Goal: Check status: Check status

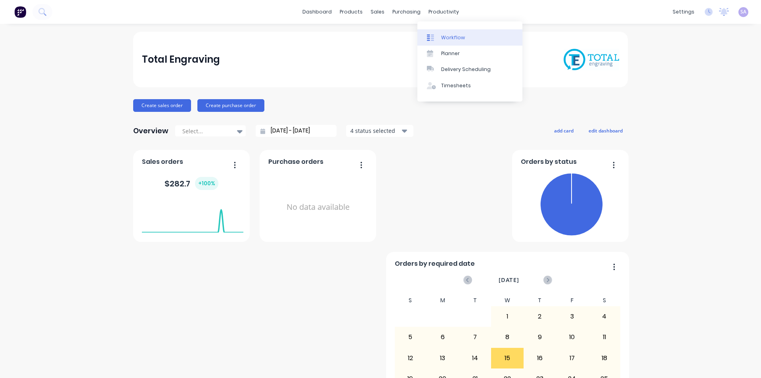
click at [436, 34] on div at bounding box center [433, 37] width 12 height 7
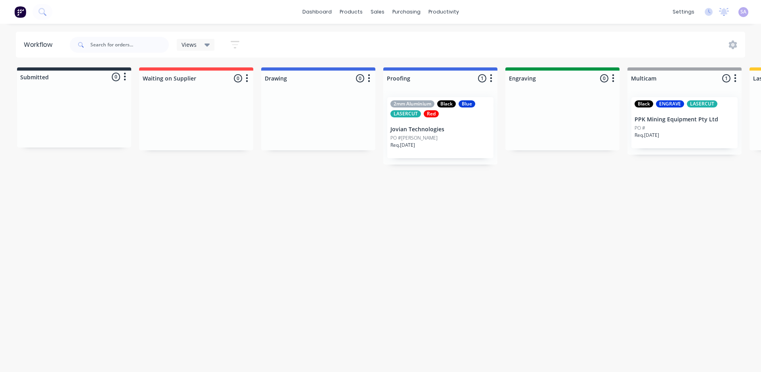
click at [405, 134] on div "PO #[PERSON_NAME]" at bounding box center [440, 137] width 100 height 7
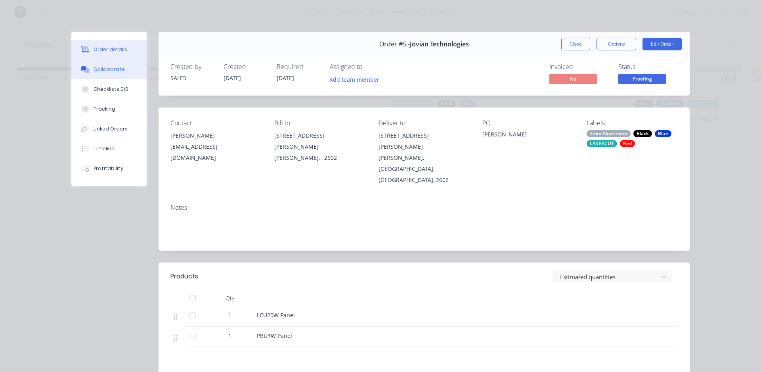
click at [82, 66] on icon at bounding box center [85, 69] width 9 height 7
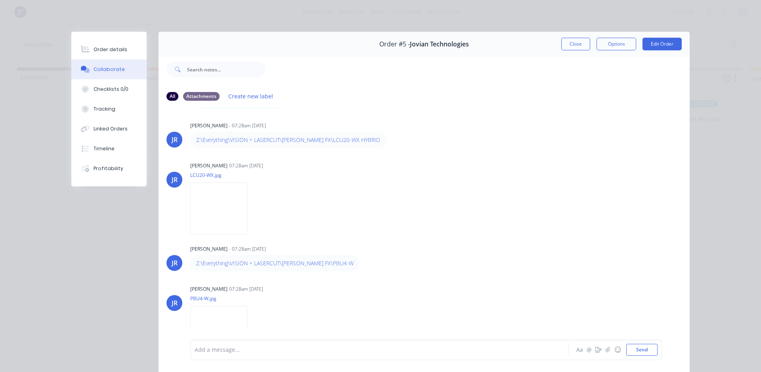
scroll to position [249, 0]
click at [228, 180] on img at bounding box center [218, 206] width 57 height 52
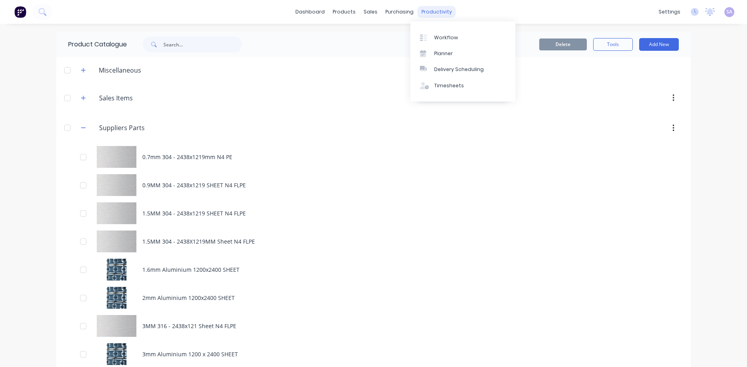
click at [428, 15] on div "productivity" at bounding box center [436, 12] width 38 height 12
click at [437, 36] on div "Workflow" at bounding box center [446, 37] width 24 height 7
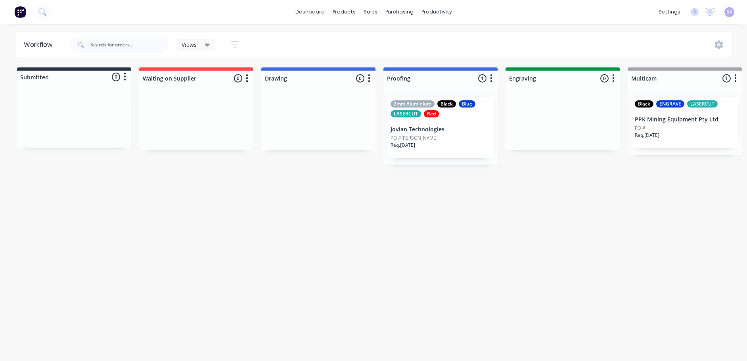
click at [400, 142] on div "Req. [DATE]" at bounding box center [440, 148] width 100 height 13
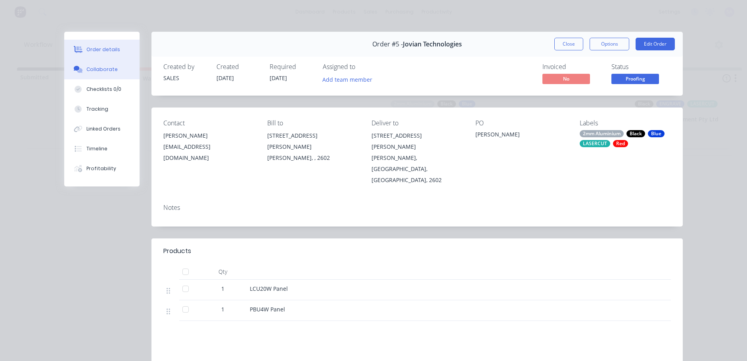
click at [105, 70] on button "Collaborate" at bounding box center [101, 69] width 75 height 20
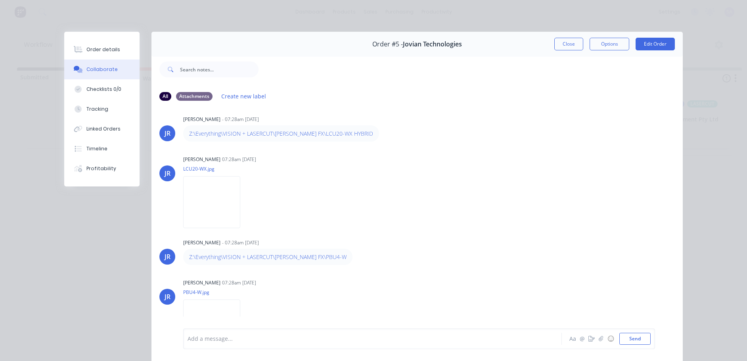
scroll to position [260, 0]
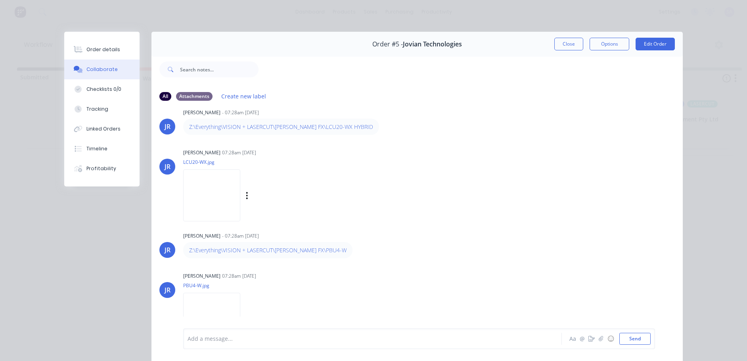
click at [211, 174] on img at bounding box center [211, 195] width 57 height 52
click at [199, 293] on img at bounding box center [211, 319] width 57 height 52
click at [279, 339] on div at bounding box center [361, 339] width 347 height 8
click at [573, 44] on button "Close" at bounding box center [568, 44] width 29 height 13
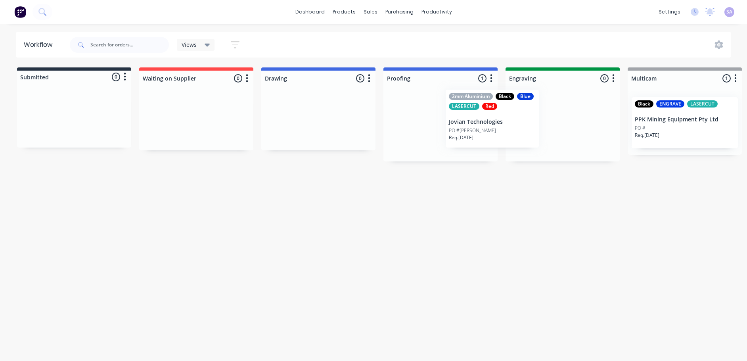
drag, startPoint x: 402, startPoint y: 127, endPoint x: 509, endPoint y: 126, distance: 107.0
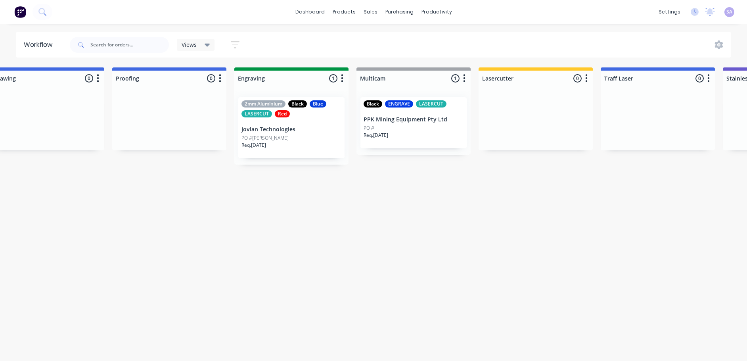
scroll to position [0, 132]
